Goal: Task Accomplishment & Management: Use online tool/utility

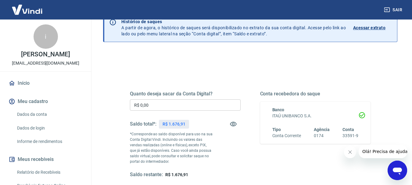
scroll to position [61, 0]
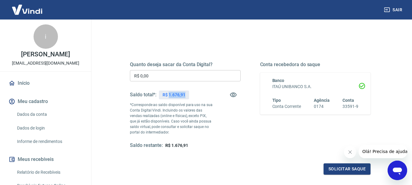
drag, startPoint x: 169, startPoint y: 94, endPoint x: 186, endPoint y: 96, distance: 17.2
click at [186, 96] on div "R$ 1.676,91" at bounding box center [174, 95] width 30 height 9
copy p "1.676,91"
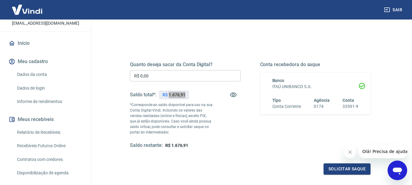
scroll to position [0, 0]
